Goal: Navigation & Orientation: Find specific page/section

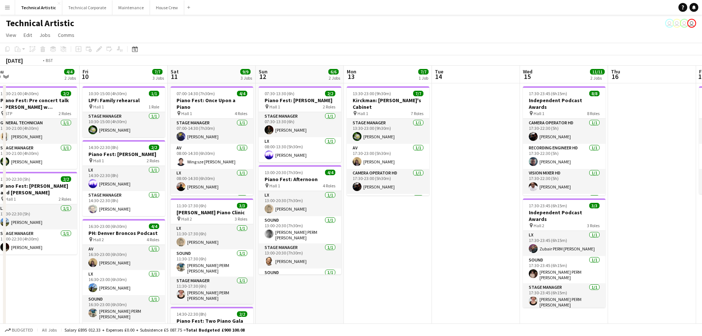
drag, startPoint x: 678, startPoint y: 242, endPoint x: 399, endPoint y: 216, distance: 280.5
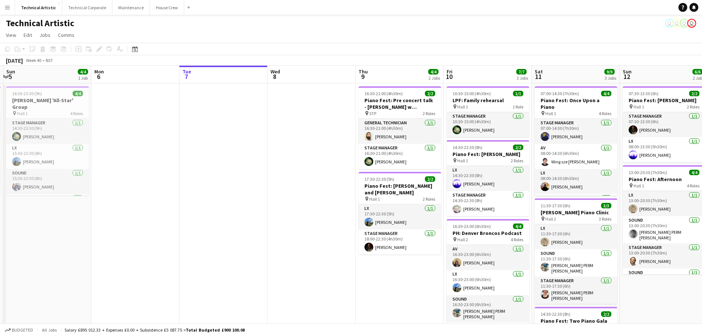
scroll to position [0, 291]
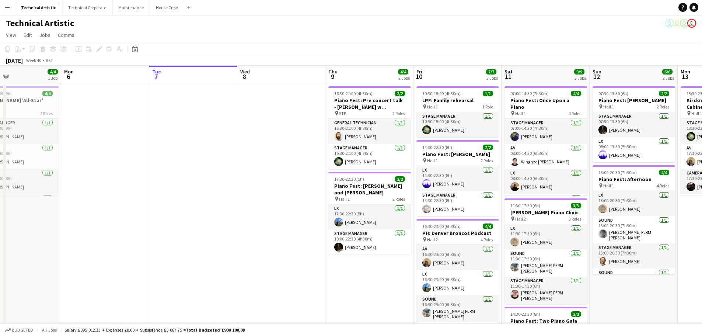
drag, startPoint x: 553, startPoint y: 208, endPoint x: 267, endPoint y: 177, distance: 287.1
click at [267, 177] on app-calendar-viewport "Thu 2 Fri 3 5/5 2 Jobs Sat 4 4/4 1 Job Sun 5 4/4 1 Job Mon 6 Tue 7 Wed 8 Thu 9 …" at bounding box center [351, 280] width 702 height 428
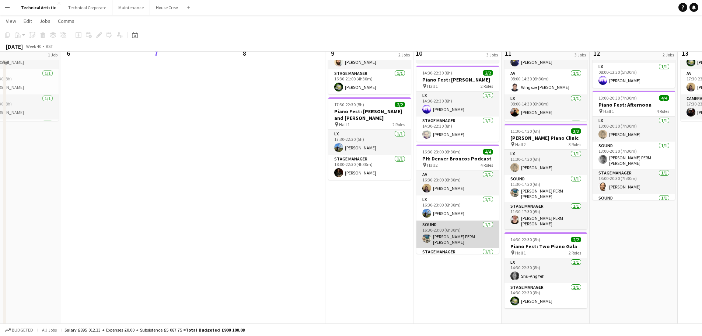
scroll to position [37, 0]
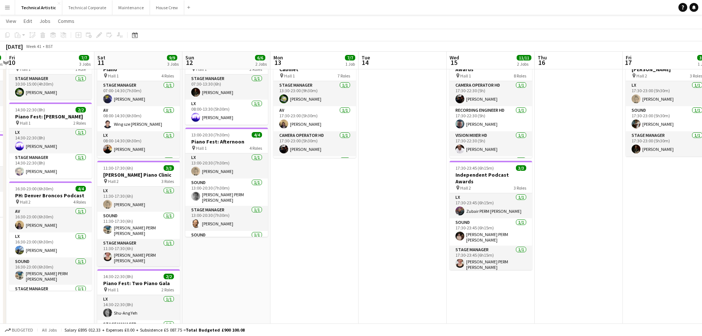
drag, startPoint x: 630, startPoint y: 292, endPoint x: 222, endPoint y: 258, distance: 408.5
click at [222, 258] on app-calendar-viewport "Mon 6 Tue 7 Wed 8 Thu 9 4/4 2 Jobs Fri 10 7/7 3 Jobs Sat 11 9/9 3 Jobs Sun 12 6…" at bounding box center [351, 224] width 702 height 465
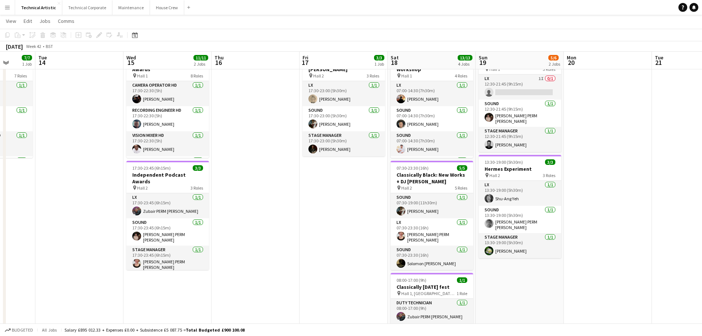
scroll to position [0, 337]
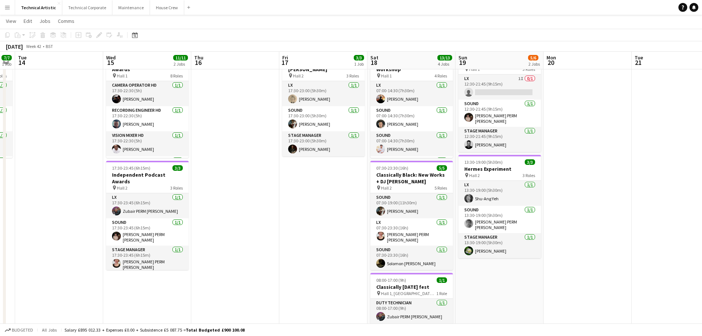
drag, startPoint x: 669, startPoint y: 272, endPoint x: 326, endPoint y: 253, distance: 343.8
click at [326, 253] on app-calendar-viewport "Fri 10 7/7 3 Jobs Sat 11 9/9 3 Jobs Sun 12 6/6 2 Jobs Mon 13 7/7 1 Job Tue 14 W…" at bounding box center [351, 224] width 702 height 465
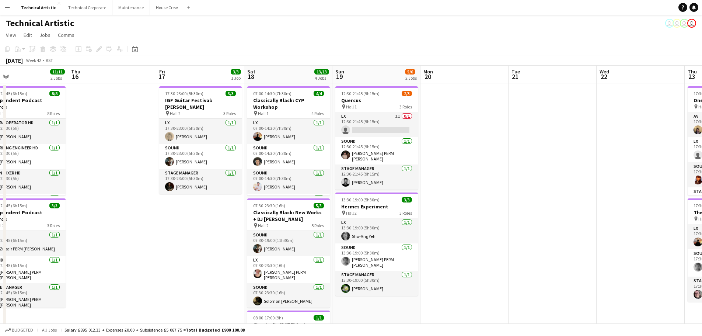
scroll to position [0, 285]
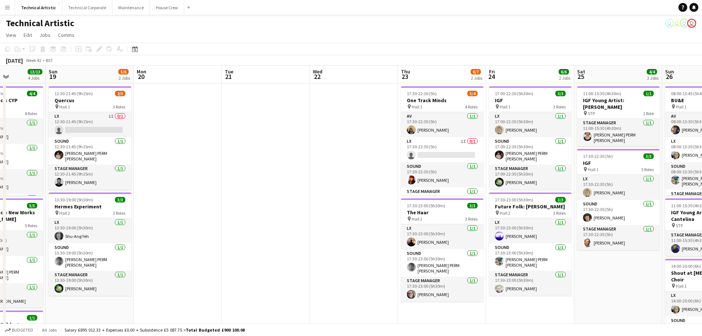
drag, startPoint x: 575, startPoint y: 218, endPoint x: 164, endPoint y: 201, distance: 411.5
click at [164, 201] on app-calendar-viewport "Thu 16 Fri 17 3/3 1 Job Sat 18 13/13 4 Jobs Sun 19 5/6 2 Jobs Mon 20 Tue 21 Wed…" at bounding box center [351, 280] width 702 height 428
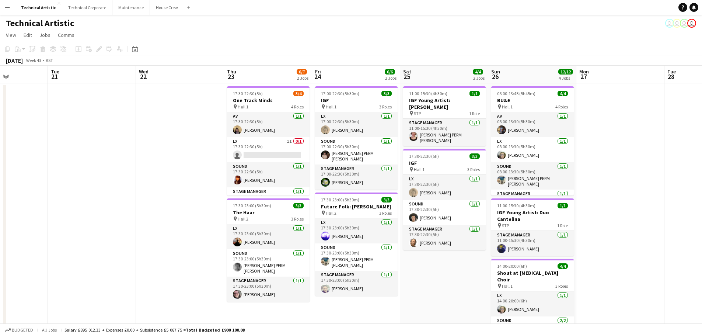
scroll to position [0, 218]
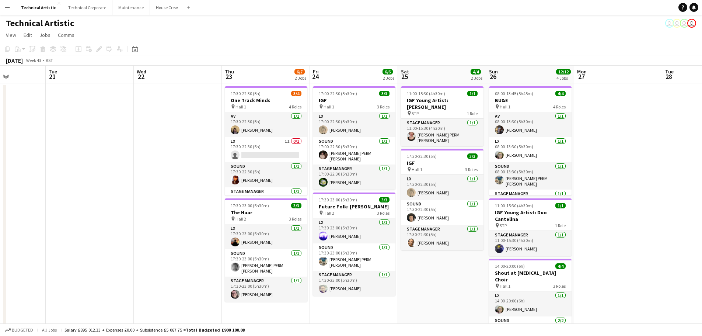
drag, startPoint x: 353, startPoint y: 190, endPoint x: 178, endPoint y: 198, distance: 174.8
click at [178, 198] on app-calendar-viewport "Sat 18 13/13 4 Jobs Sun 19 5/6 2 Jobs Mon 20 Tue 21 Wed 22 Thu 23 6/7 2 Jobs Fr…" at bounding box center [351, 280] width 702 height 428
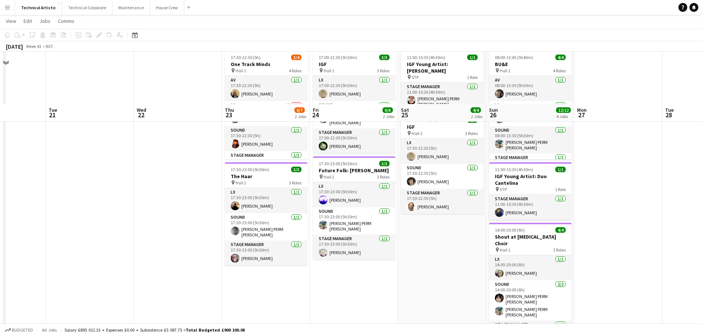
scroll to position [0, 0]
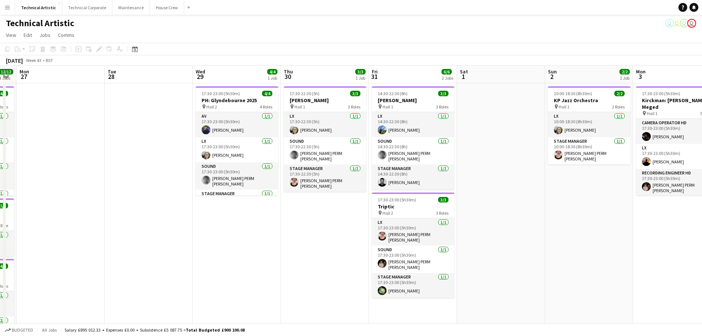
drag, startPoint x: 596, startPoint y: 212, endPoint x: 81, endPoint y: 202, distance: 514.7
click at [81, 202] on app-calendar-viewport "Fri 24 6/6 2 Jobs Sat 25 4/4 2 Jobs Sun 26 12/12 4 Jobs Mon 27 Tue 28 Wed 29 4/…" at bounding box center [351, 280] width 702 height 428
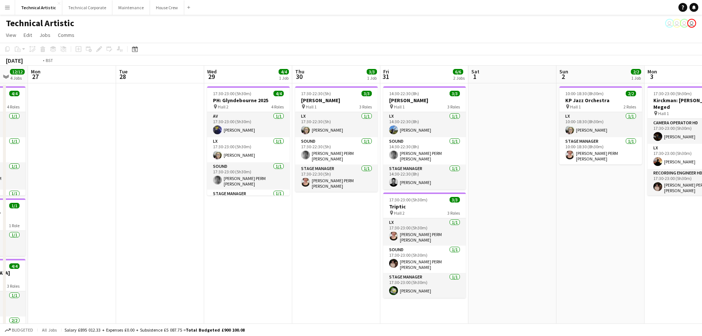
scroll to position [0, 178]
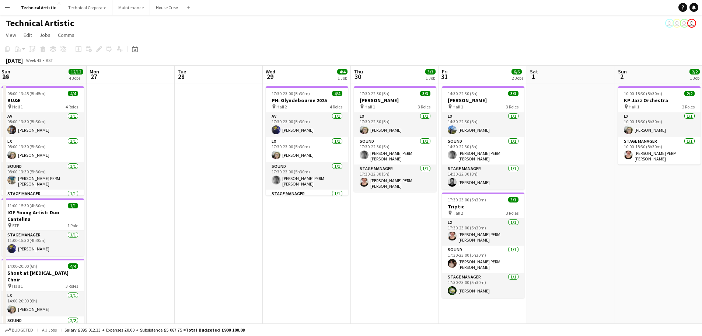
drag, startPoint x: 621, startPoint y: 237, endPoint x: 694, endPoint y: 290, distance: 89.8
click at [702, 291] on html "Menu Boards Boards Boards All jobs Status Workforce Workforce My Workforce Recr…" at bounding box center [351, 253] width 702 height 507
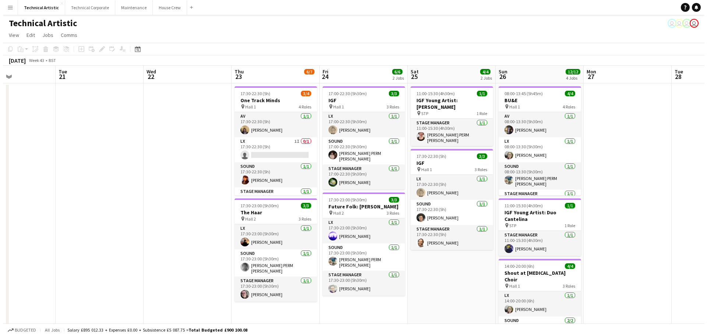
scroll to position [0, 178]
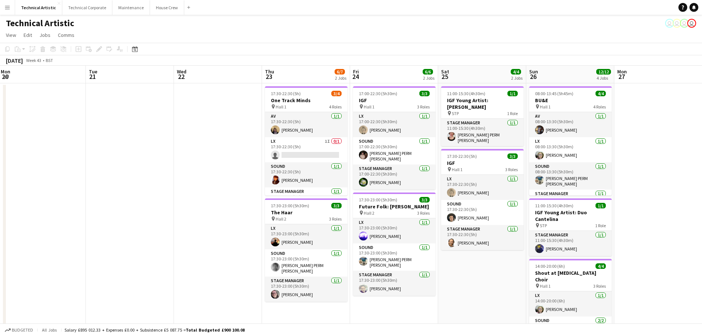
drag, startPoint x: 166, startPoint y: 257, endPoint x: 667, endPoint y: 282, distance: 502.3
click at [702, 285] on html "Menu Boards Boards Boards All jobs Status Workforce Workforce My Workforce Recr…" at bounding box center [351, 253] width 702 height 507
click at [156, 7] on button "House Crew Close" at bounding box center [167, 7] width 34 height 14
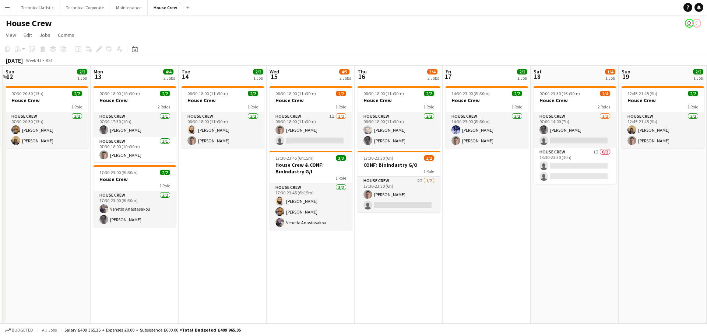
scroll to position [0, 283]
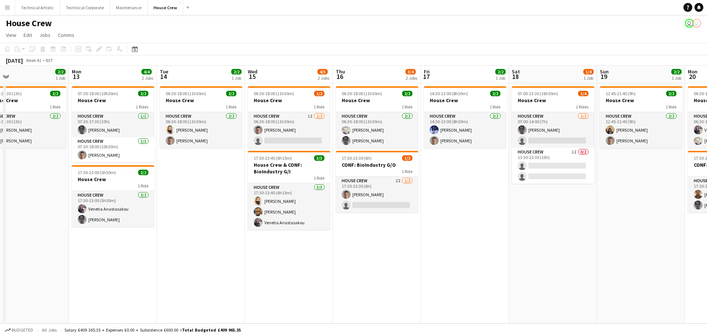
drag, startPoint x: 547, startPoint y: 235, endPoint x: 0, endPoint y: 243, distance: 547.5
click at [0, 243] on app-calendar-viewport "Thu 9 4/4 2 Jobs Fri 10 4/4 2 Jobs Sat 11 2/2 1 Job Sun 12 2/2 1 Job Mon 13 4/4…" at bounding box center [353, 194] width 707 height 257
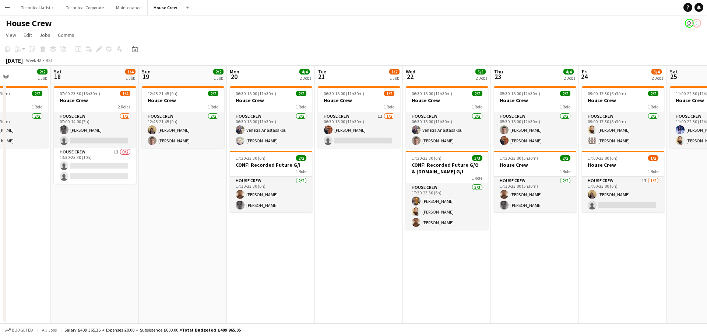
drag, startPoint x: 643, startPoint y: 214, endPoint x: 185, endPoint y: 232, distance: 458.6
click at [185, 232] on app-calendar-viewport "Wed 15 4/5 2 Jobs Thu 16 3/4 2 Jobs Fri 17 2/2 1 Job Sat 18 1/4 1 Job Sun 19 2/…" at bounding box center [353, 194] width 707 height 257
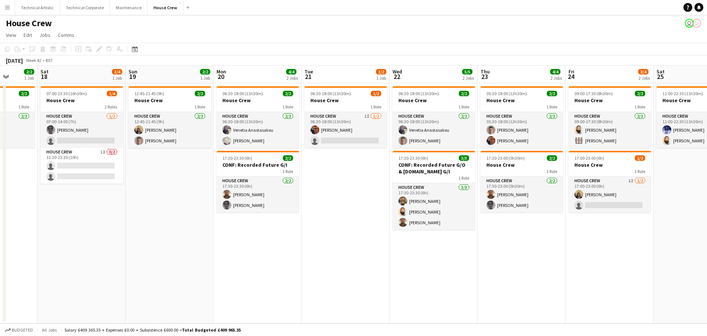
scroll to position [0, 252]
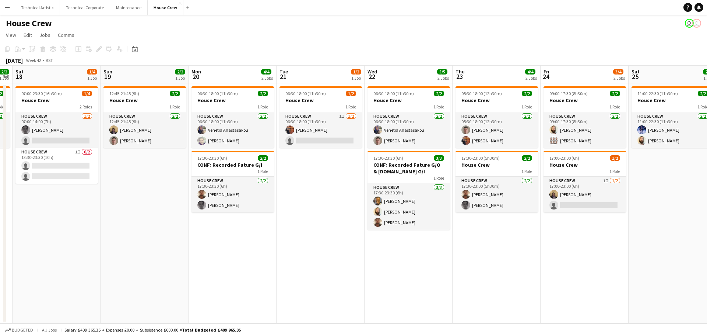
drag, startPoint x: 537, startPoint y: 274, endPoint x: 498, endPoint y: 272, distance: 38.4
click at [498, 272] on app-calendar-viewport "Wed 15 4/5 2 Jobs Thu 16 3/4 2 Jobs Fri 17 2/2 1 Job Sat 18 1/4 1 Job Sun 19 2/…" at bounding box center [353, 194] width 707 height 257
click at [75, 10] on button "Technical Corporate Close" at bounding box center [85, 7] width 50 height 14
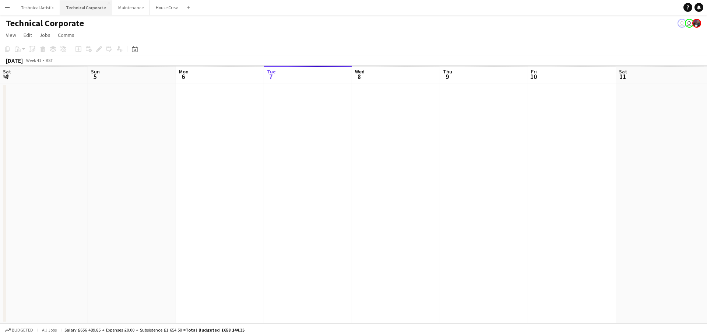
scroll to position [0, 176]
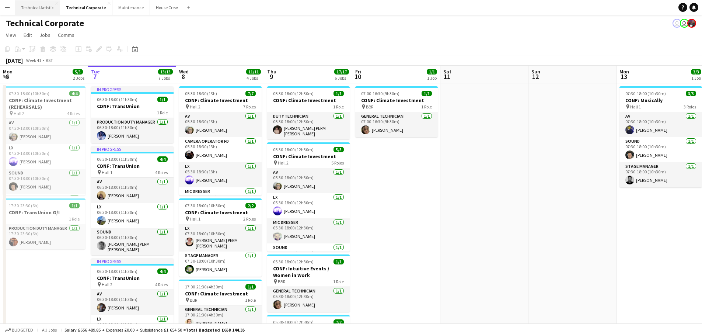
click at [34, 9] on button "Technical Artistic Close" at bounding box center [37, 7] width 45 height 14
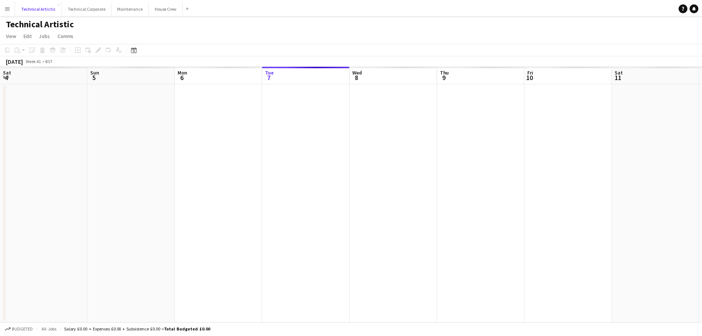
scroll to position [0, 176]
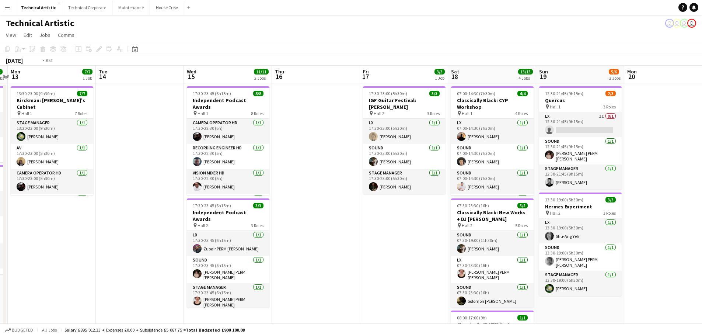
drag, startPoint x: 626, startPoint y: 256, endPoint x: 3, endPoint y: 202, distance: 624.9
click at [0, 207] on app-calendar-viewport "Fri 10 7/7 3 Jobs Sat 11 9/9 3 Jobs Sun 12 6/6 2 Jobs Mon 13 7/7 1 Job Tue 14 W…" at bounding box center [351, 280] width 702 height 428
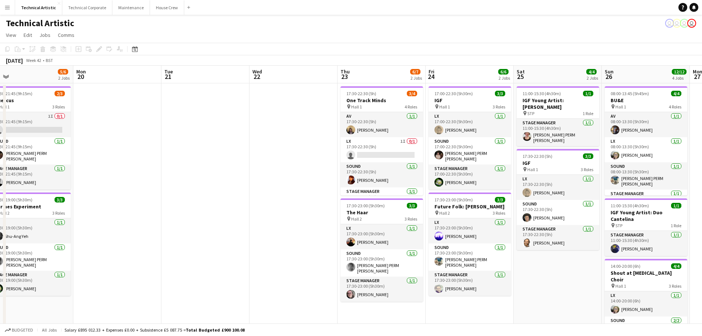
drag, startPoint x: 635, startPoint y: 191, endPoint x: 122, endPoint y: 174, distance: 514.2
click at [122, 174] on app-calendar-viewport "Thu 16 Fri 17 3/3 1 Job Sat 18 13/13 4 Jobs Sun 19 5/6 2 Jobs Mon 20 Tue 21 Wed…" at bounding box center [351, 280] width 702 height 428
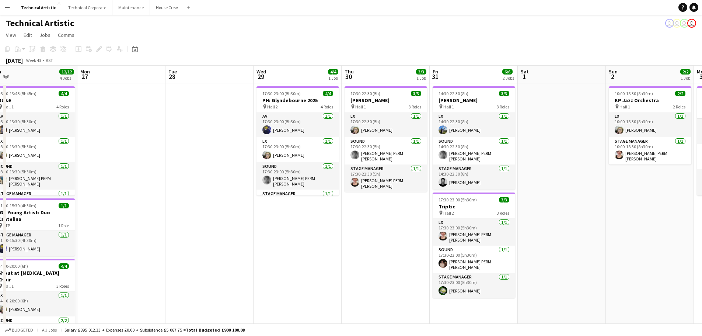
drag, startPoint x: 540, startPoint y: 276, endPoint x: 0, endPoint y: 164, distance: 551.6
click at [0, 165] on app-calendar-viewport "Thu 23 6/7 2 Jobs Fri 24 6/6 2 Jobs Sat 25 4/4 2 Jobs Sun 26 12/12 4 Jobs Mon 2…" at bounding box center [351, 280] width 702 height 428
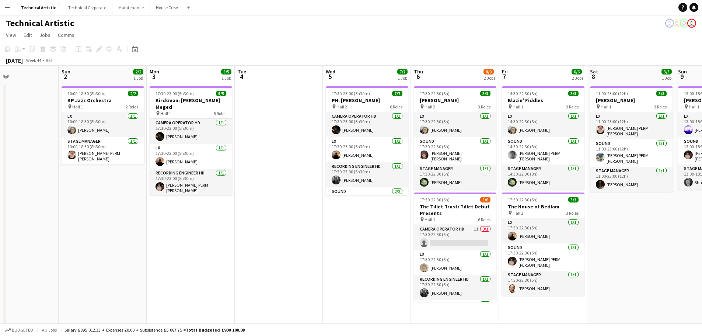
drag, startPoint x: 635, startPoint y: 206, endPoint x: 24, endPoint y: 119, distance: 617.2
click at [19, 118] on app-calendar-viewport "Wed 29 4/4 1 Job Thu 30 3/3 1 Job Fri 31 6/6 2 Jobs Sat 1 Sun 2 2/2 1 Job Mon 3…" at bounding box center [351, 280] width 702 height 428
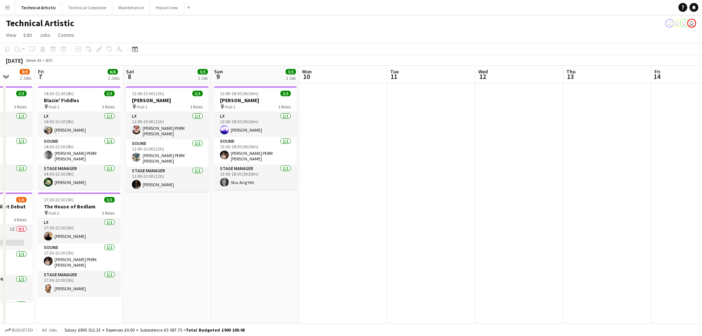
drag, startPoint x: 587, startPoint y: 225, endPoint x: 197, endPoint y: 195, distance: 390.9
click at [197, 195] on app-calendar-viewport "Tue 4 Wed 5 7/7 1 Job Thu 6 8/9 2 Jobs Fri 7 6/6 2 Jobs Sat 8 3/3 1 Job Sun 9 3…" at bounding box center [351, 280] width 702 height 428
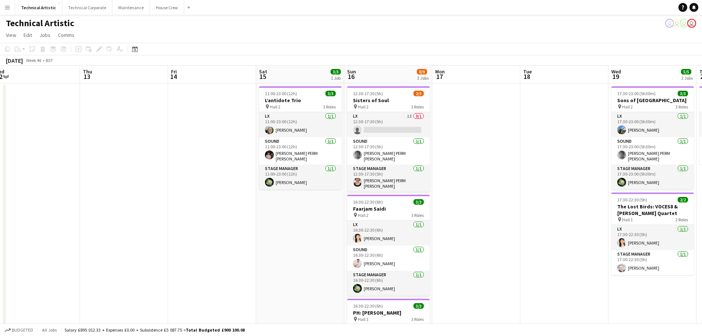
drag, startPoint x: 570, startPoint y: 190, endPoint x: 87, endPoint y: 125, distance: 486.6
click at [87, 125] on app-calendar-viewport "Sun 9 3/3 1 Job Mon 10 Tue 11 Wed 12 Thu 13 Fri 14 Sat 15 3/3 1 Job Sun 16 8/9 …" at bounding box center [351, 280] width 702 height 428
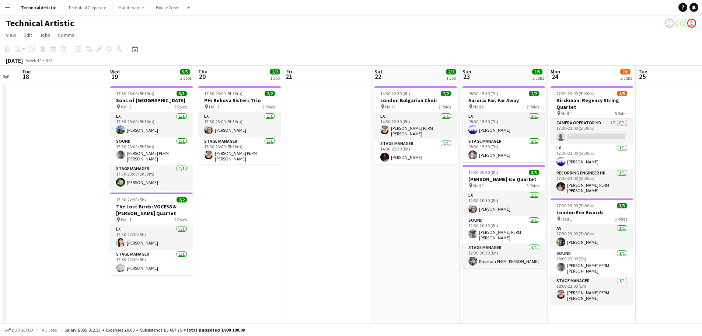
scroll to position [0, 247]
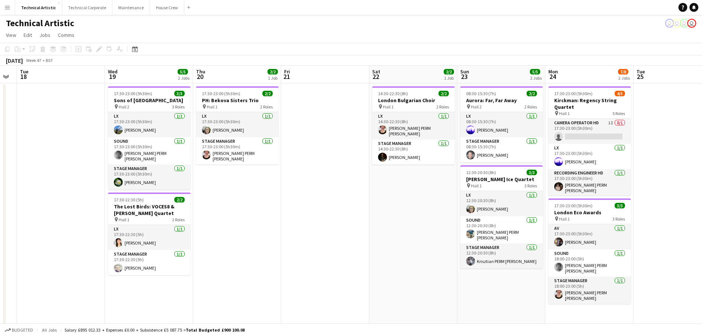
drag, startPoint x: 522, startPoint y: 188, endPoint x: 21, endPoint y: 132, distance: 504.8
click at [20, 132] on app-calendar-viewport "Sat 15 3/3 1 Job Sun 16 8/9 3 Jobs Mon 17 Tue 18 Wed 19 5/5 2 Jobs Thu 20 2/2 1…" at bounding box center [351, 280] width 702 height 428
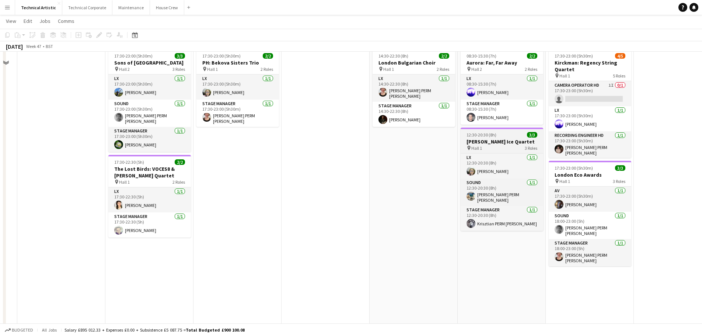
scroll to position [0, 0]
